Goal: Transaction & Acquisition: Purchase product/service

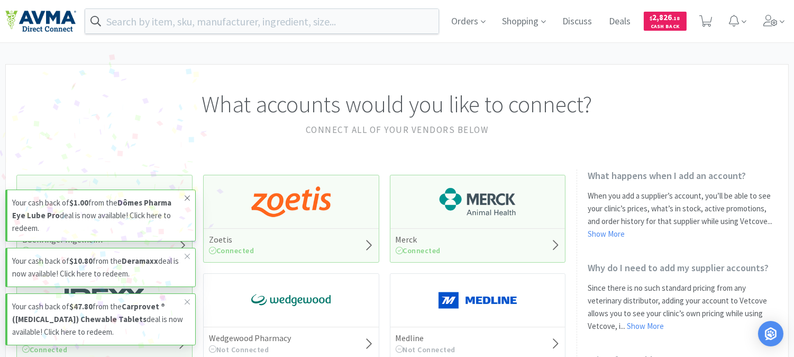
click at [186, 195] on icon at bounding box center [187, 198] width 6 height 8
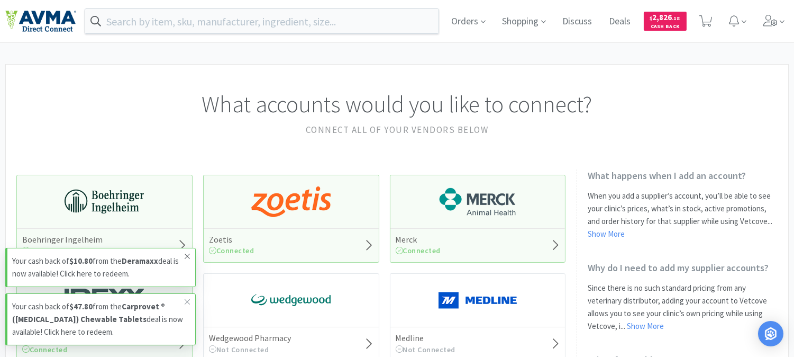
click at [184, 256] on icon at bounding box center [187, 256] width 6 height 8
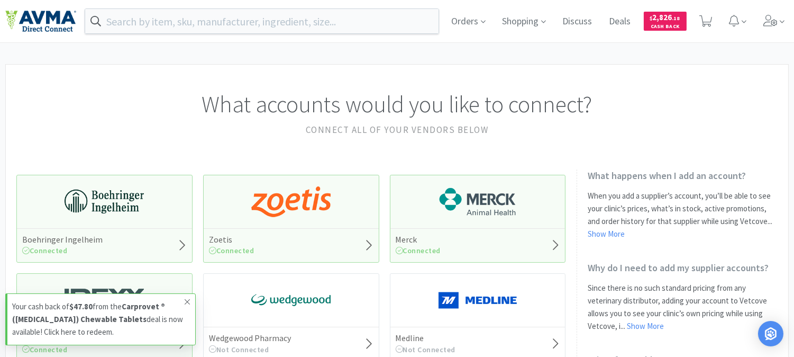
click at [187, 302] on icon at bounding box center [187, 301] width 5 height 5
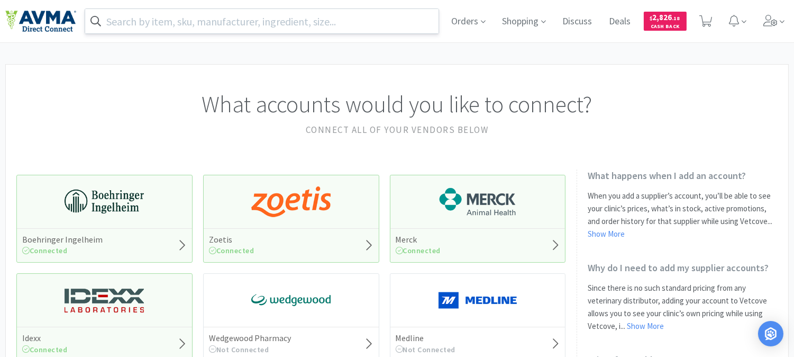
click at [177, 14] on input "text" at bounding box center [261, 21] width 353 height 24
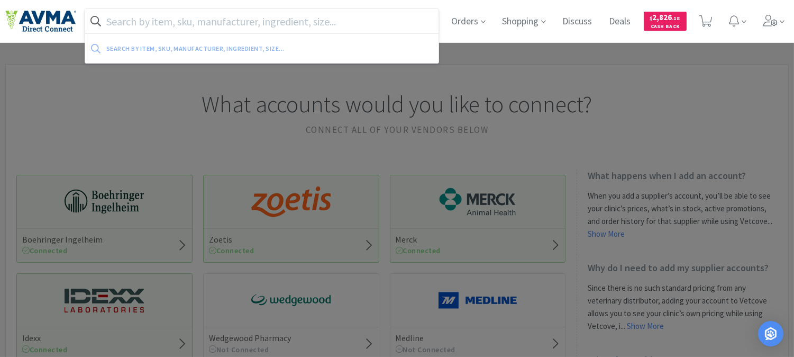
paste input "078912311"
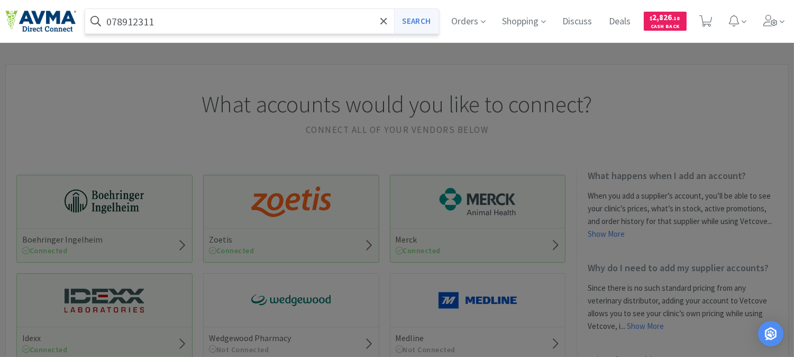
click at [418, 21] on button "Search" at bounding box center [416, 21] width 44 height 24
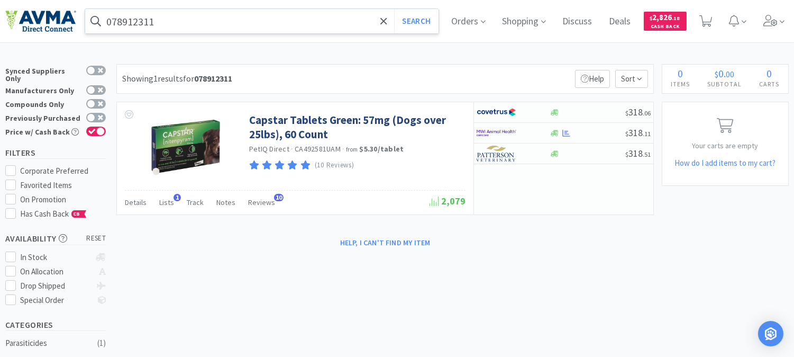
click at [177, 22] on input "078912311" at bounding box center [261, 21] width 353 height 24
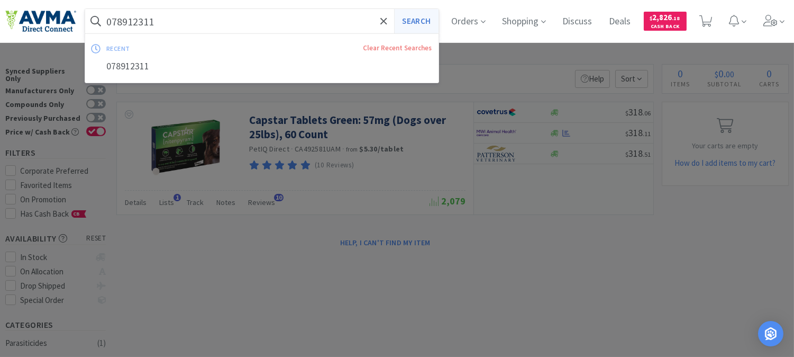
click at [421, 16] on button "Search" at bounding box center [416, 21] width 44 height 24
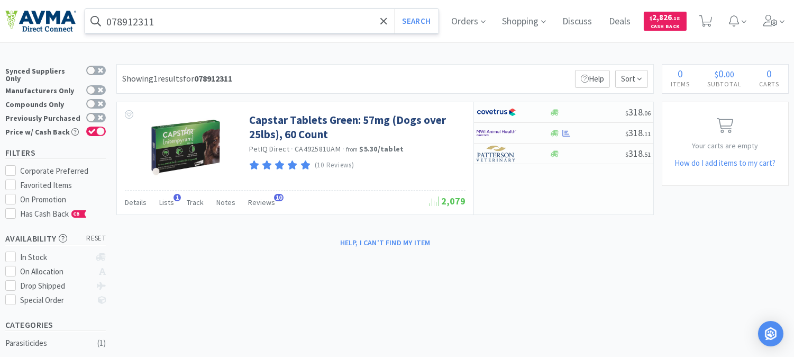
click at [178, 23] on input "078912311" at bounding box center [261, 21] width 353 height 24
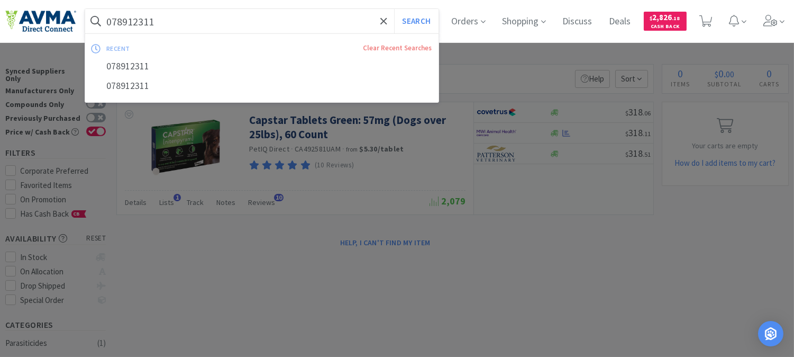
paste input "41064"
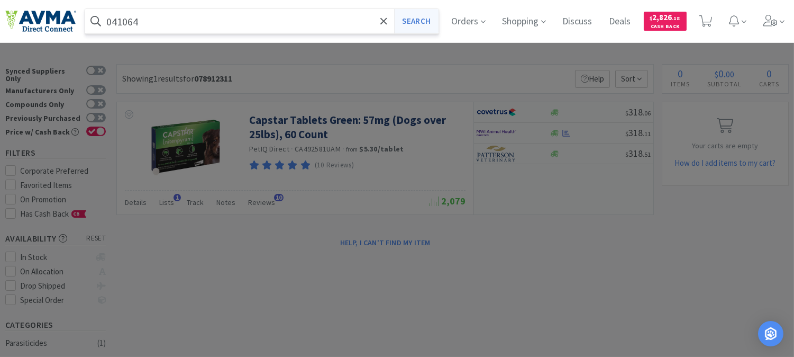
type input "041064"
click at [428, 24] on button "Search" at bounding box center [416, 21] width 44 height 24
